Goal: Transaction & Acquisition: Subscribe to service/newsletter

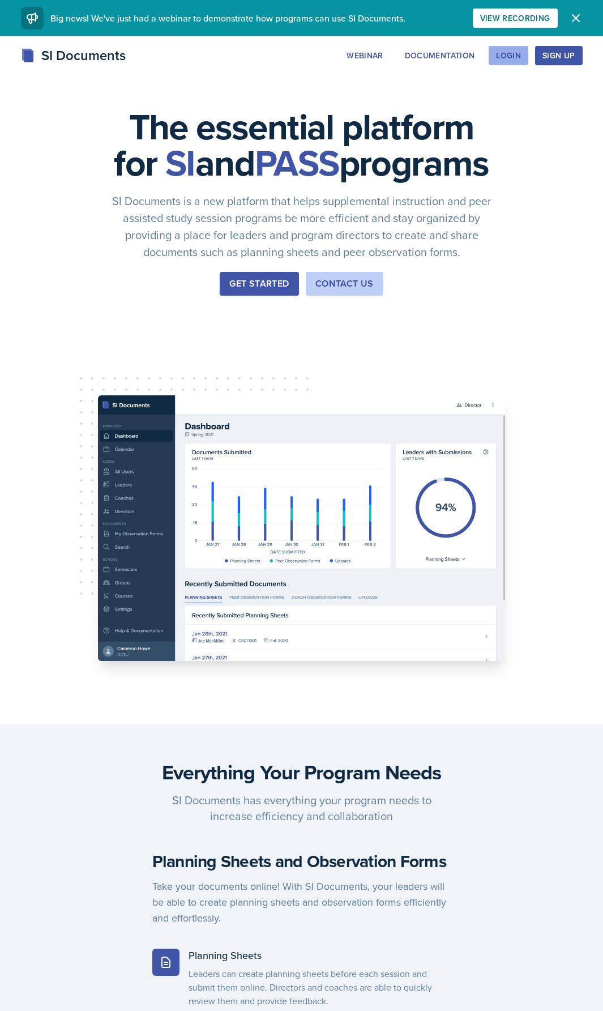
click at [509, 53] on div "Login" at bounding box center [508, 55] width 25 height 9
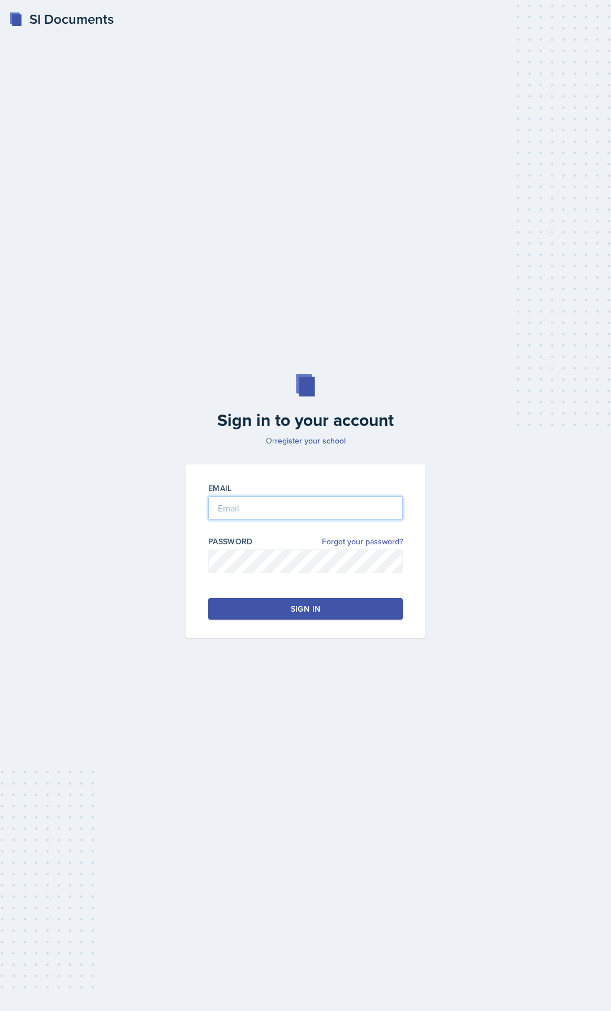
click at [296, 507] on input "email" at bounding box center [305, 508] width 195 height 24
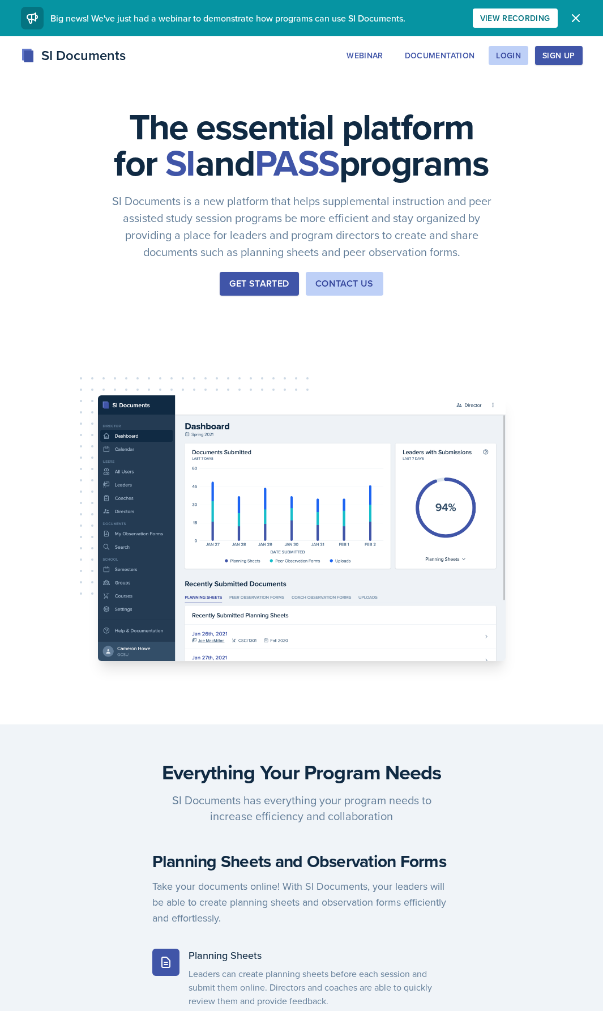
click at [566, 58] on div "Sign Up" at bounding box center [558, 55] width 32 height 9
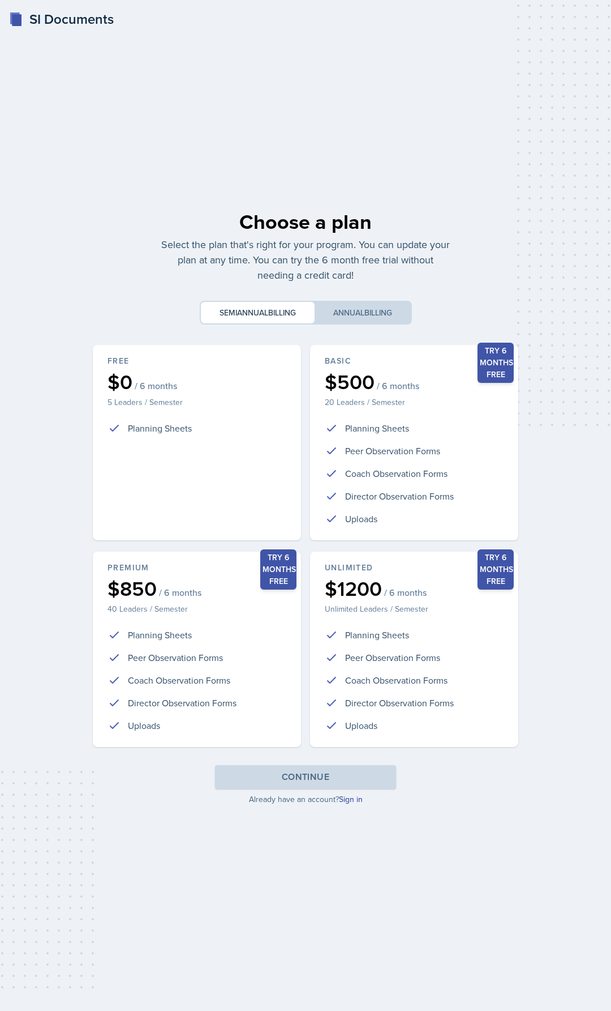
click at [353, 812] on div "Choose a plan Select the plan that's right for your program. You can update you…" at bounding box center [305, 505] width 435 height 617
click at [354, 805] on div "Choose a plan Select the plan that's right for your program. You can update you…" at bounding box center [305, 505] width 435 height 617
click at [354, 802] on link "Sign in" at bounding box center [351, 798] width 24 height 11
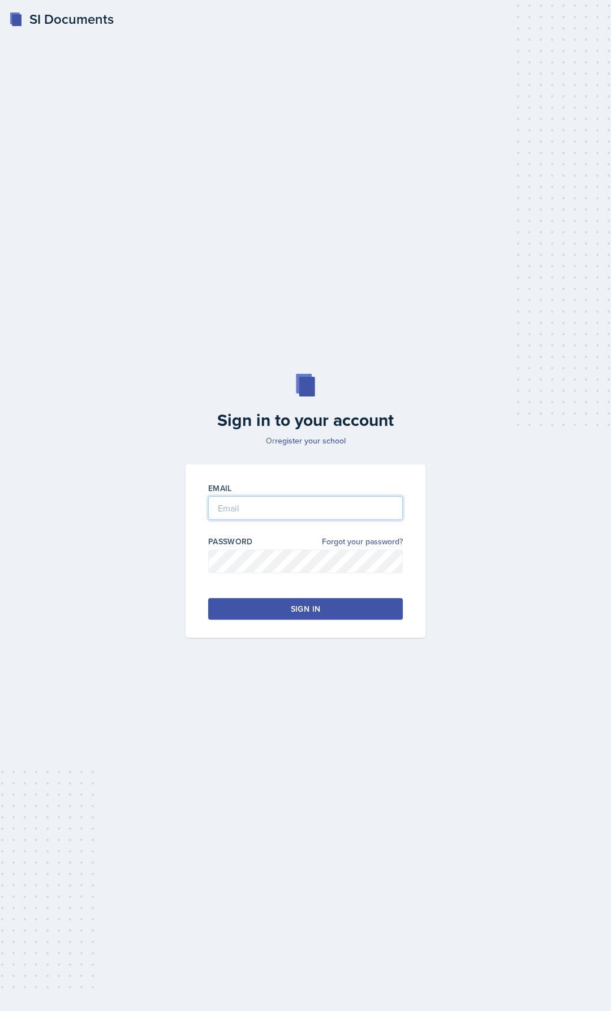
click at [301, 511] on input "email" at bounding box center [305, 508] width 195 height 24
click at [306, 438] on link "register your school" at bounding box center [310, 440] width 71 height 11
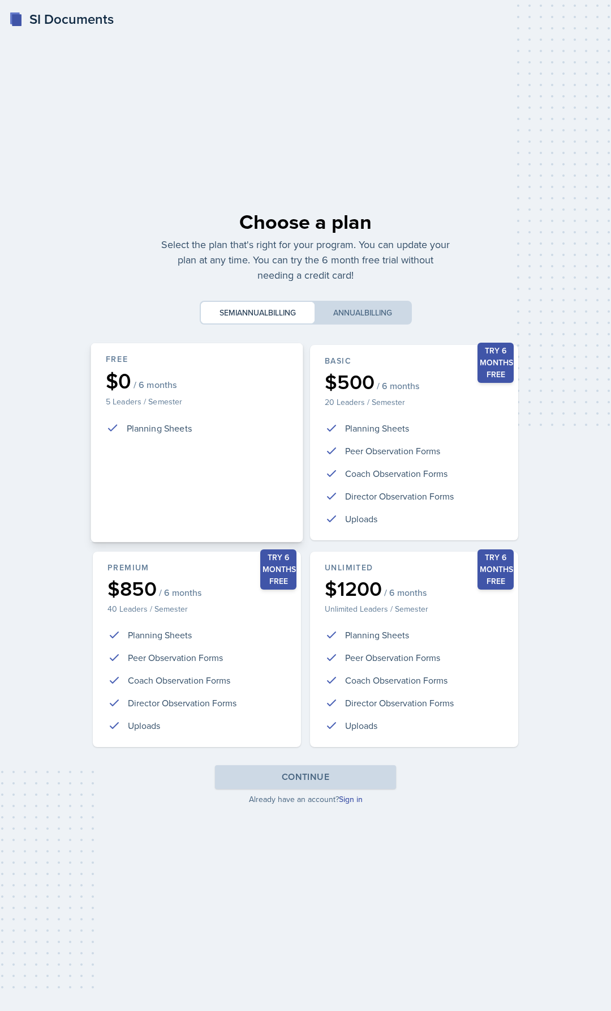
click at [215, 473] on div "Free $0 / 6 months 5 Leaders / Semester Planning Sheets" at bounding box center [197, 442] width 212 height 199
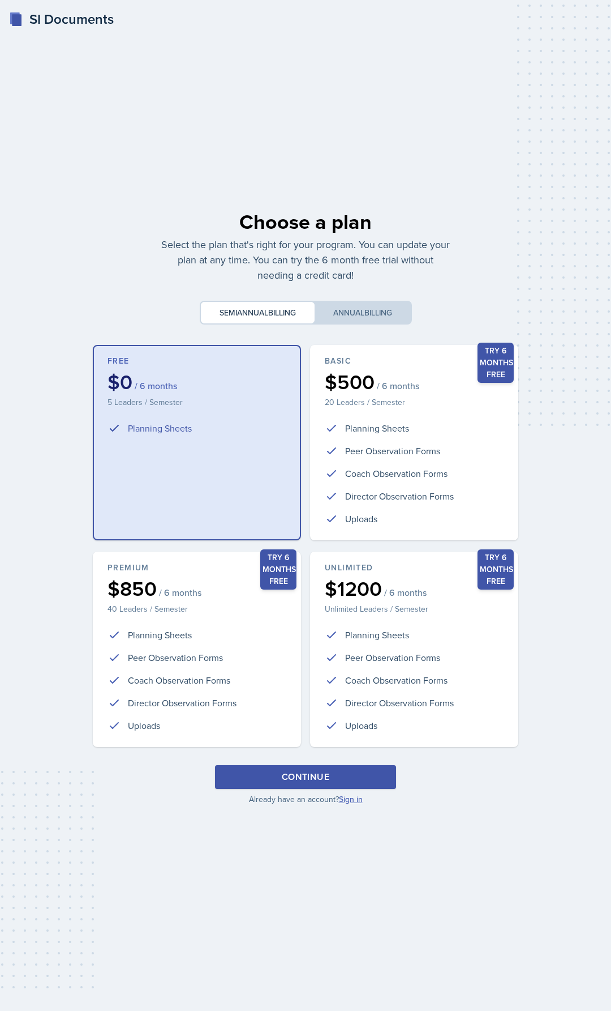
click at [351, 803] on link "Sign in" at bounding box center [351, 798] width 24 height 11
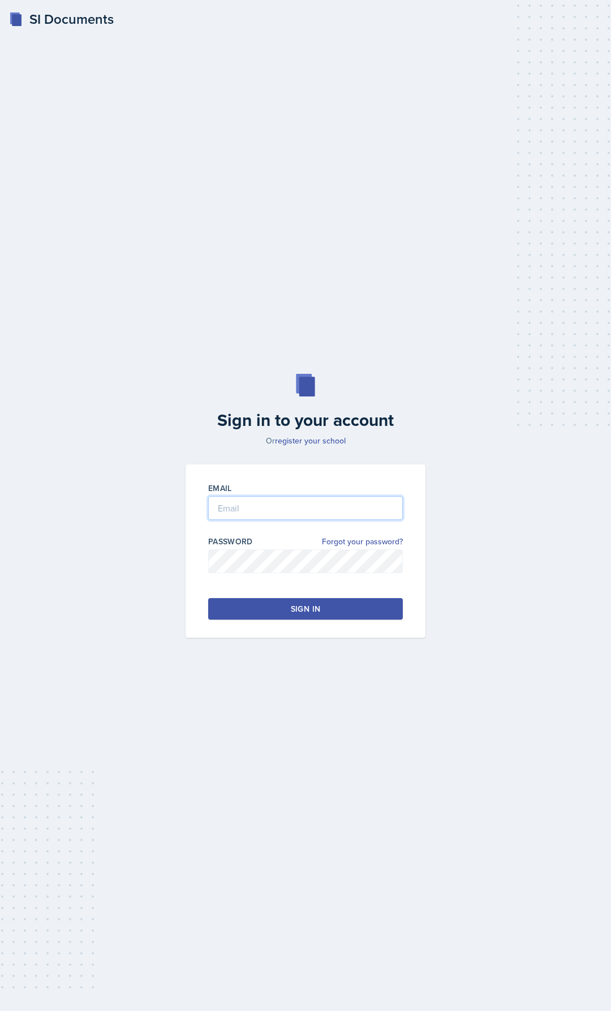
click at [280, 501] on input "email" at bounding box center [305, 508] width 195 height 24
